Goal: Information Seeking & Learning: Learn about a topic

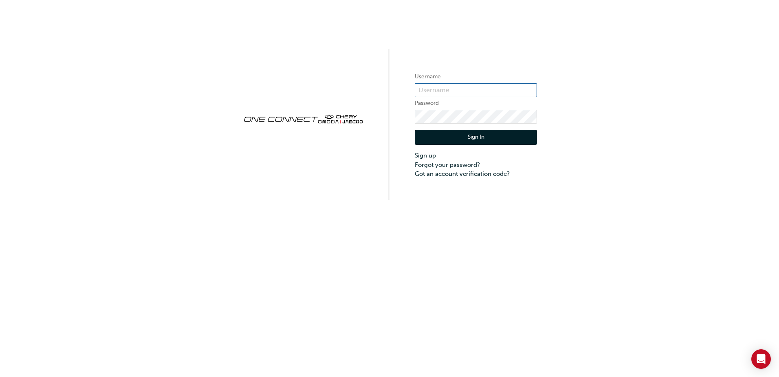
type input "CHNZ0085"
click at [472, 136] on button "Sign In" at bounding box center [476, 137] width 122 height 15
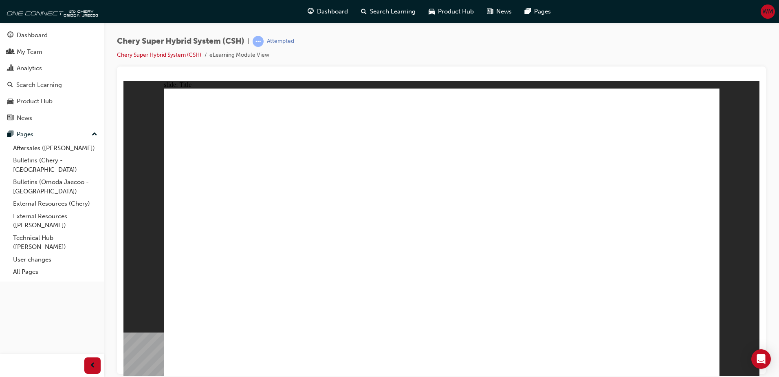
drag, startPoint x: 750, startPoint y: 239, endPoint x: 751, endPoint y: 251, distance: 11.4
click at [751, 251] on div "slide: Title Rectangle Rectangle 2 Chery Super Hybrid Drive System eLearning mo…" at bounding box center [441, 228] width 636 height 294
drag, startPoint x: 608, startPoint y: 355, endPoint x: 613, endPoint y: 355, distance: 5.3
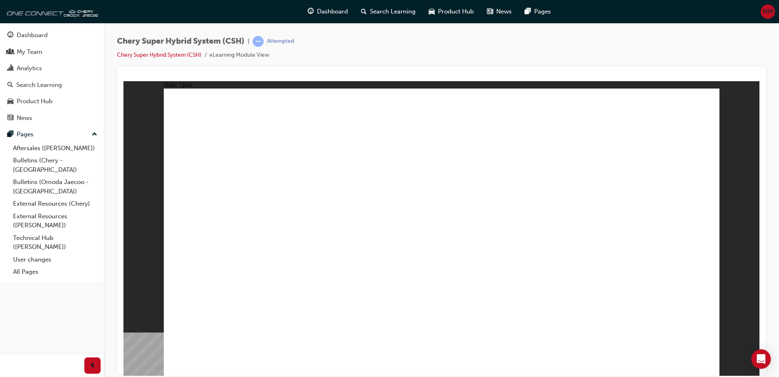
radio input "true"
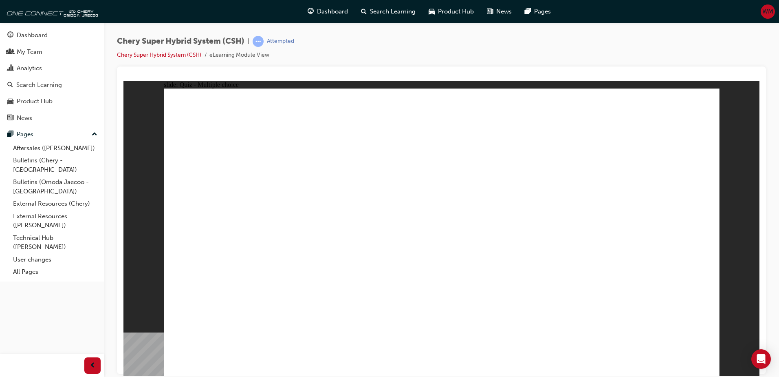
radio input "true"
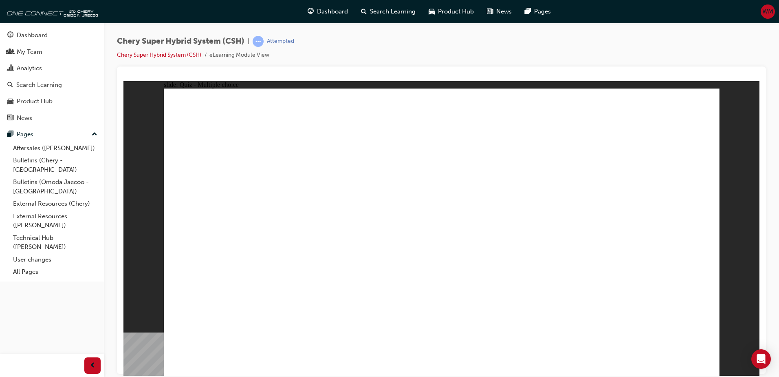
radio input "true"
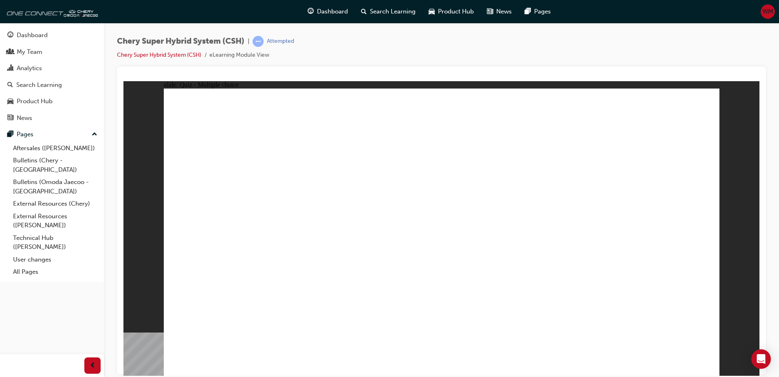
radio input "true"
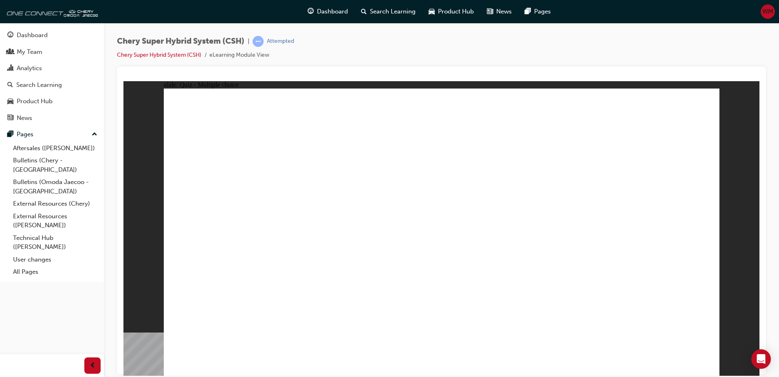
radio input "true"
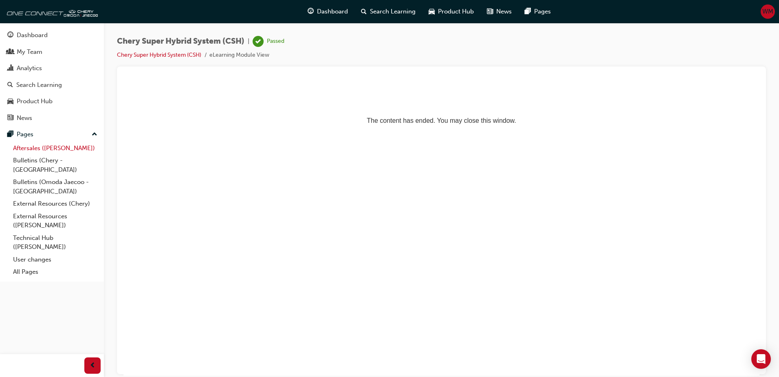
click at [31, 147] on link "Aftersales ([PERSON_NAME])" at bounding box center [55, 148] width 91 height 13
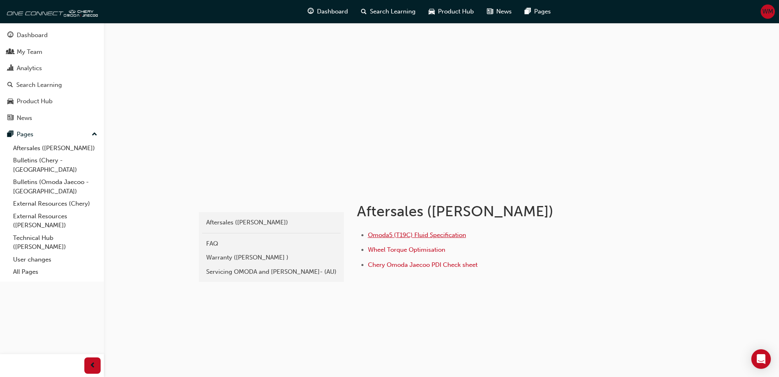
click at [425, 235] on span "Omoda5 (T19C) Fluid Specification" at bounding box center [417, 234] width 98 height 7
click at [385, 250] on span "Wheel Torque Optimisation" at bounding box center [406, 249] width 77 height 7
click at [393, 263] on span "Chery Omoda Jaecoo PDI Check sheet" at bounding box center [423, 264] width 110 height 7
click at [224, 269] on div "Servicing OMODA and [PERSON_NAME]- (AU)" at bounding box center [271, 271] width 130 height 9
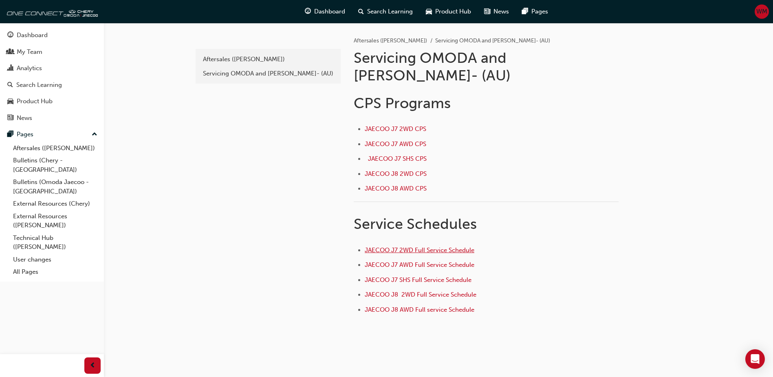
click at [427, 246] on span "JAECOO J7 2WD Full Service Schedule" at bounding box center [420, 249] width 110 height 7
click at [389, 125] on span "JAECOO J7 2WD CPS ﻿" at bounding box center [396, 128] width 63 height 7
click at [399, 155] on span "JAECOO J7 SHS CPS ﻿" at bounding box center [398, 158] width 60 height 7
